Goal: Register for event/course

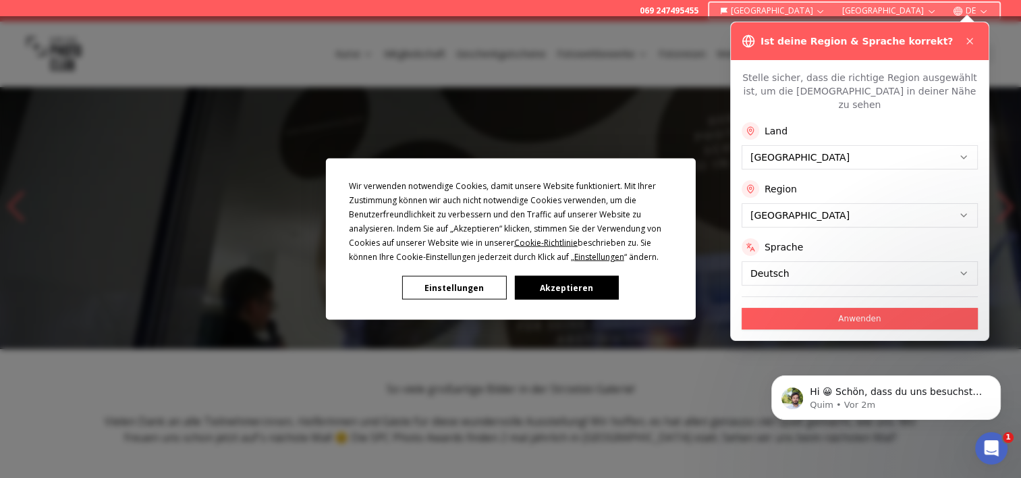
click at [562, 283] on button "Akzeptieren" at bounding box center [566, 288] width 104 height 24
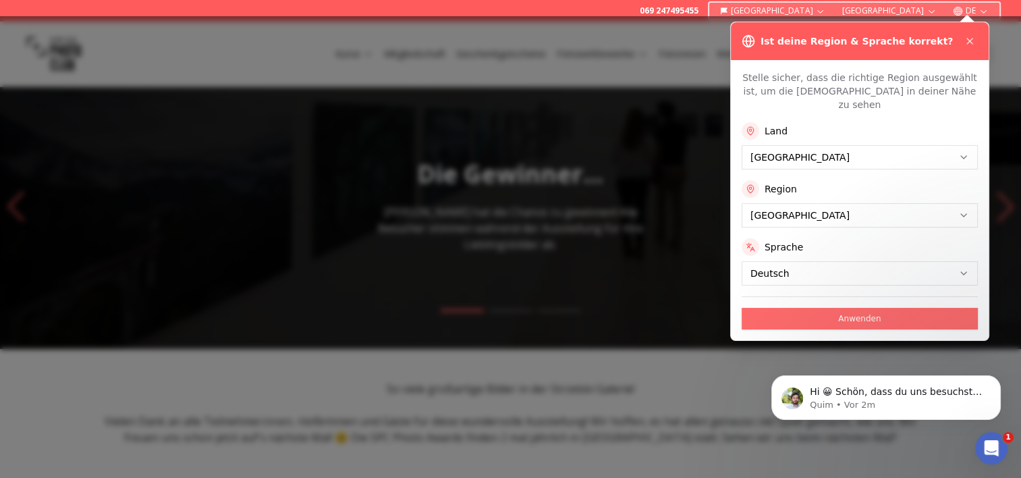
click at [837, 308] on button "Anwenden" at bounding box center [859, 319] width 236 height 22
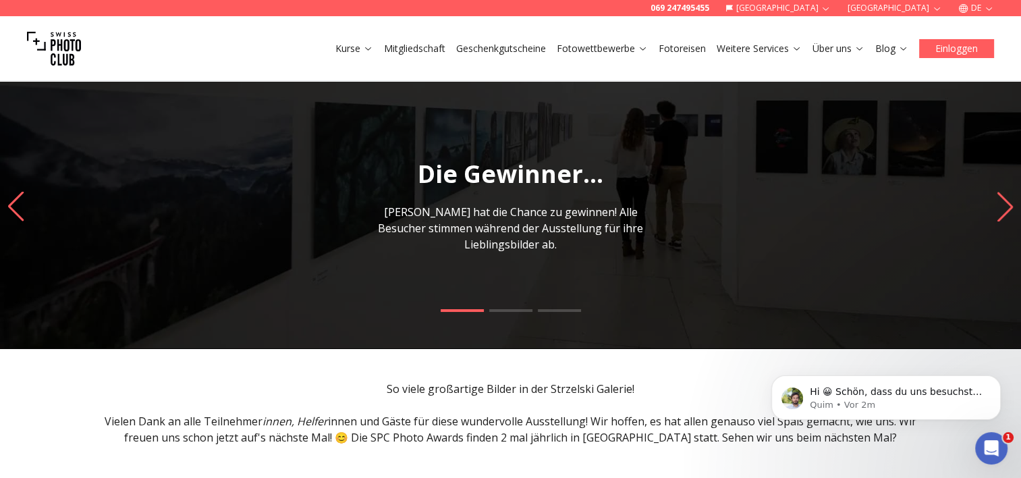
click at [958, 51] on button "Einloggen" at bounding box center [956, 48] width 75 height 19
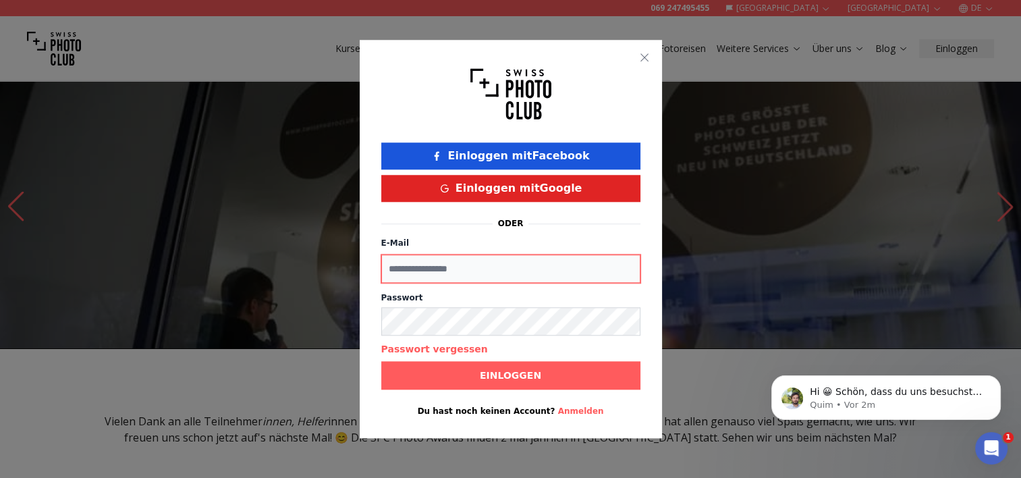
click at [522, 262] on input "E-Mail" at bounding box center [510, 268] width 259 height 28
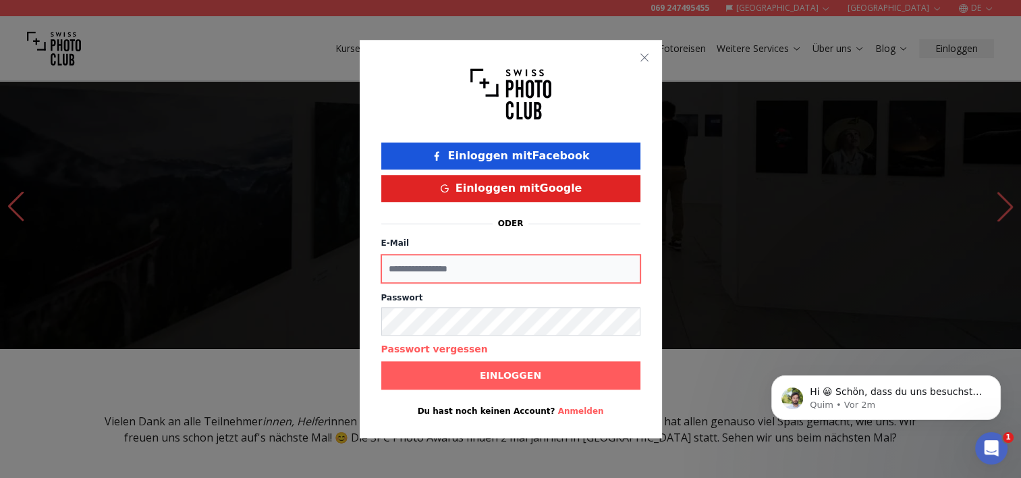
type input "**********"
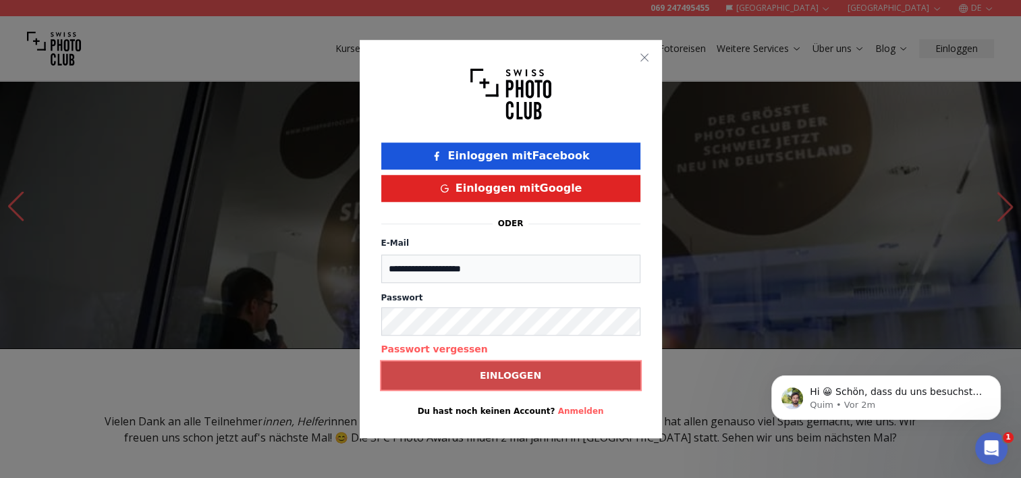
click at [475, 375] on span "Einloggen" at bounding box center [510, 375] width 83 height 24
